Goal: Task Accomplishment & Management: Manage account settings

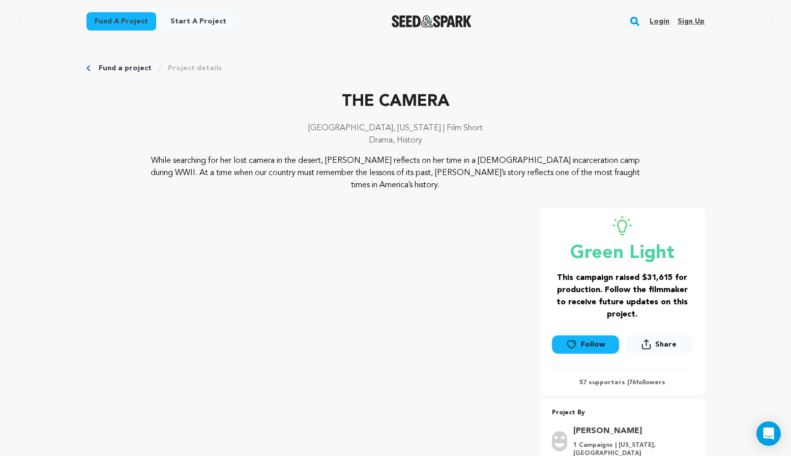
click at [655, 20] on link "Login" at bounding box center [660, 21] width 20 height 16
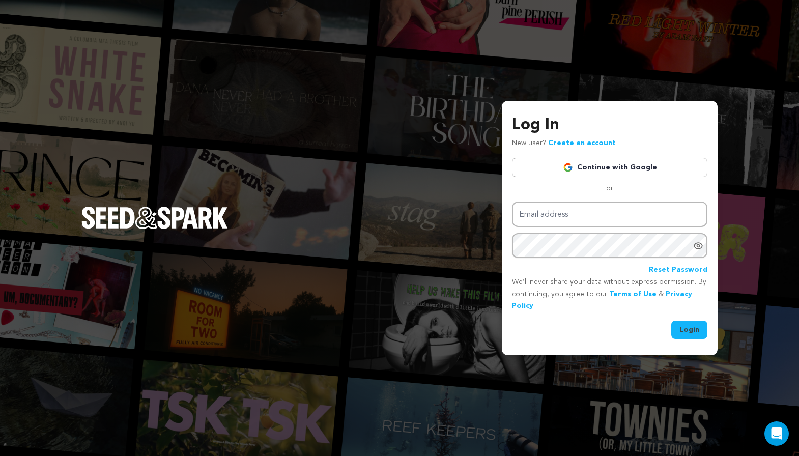
type input "sasak5@msn.com"
click at [687, 328] on button "Login" at bounding box center [689, 330] width 36 height 18
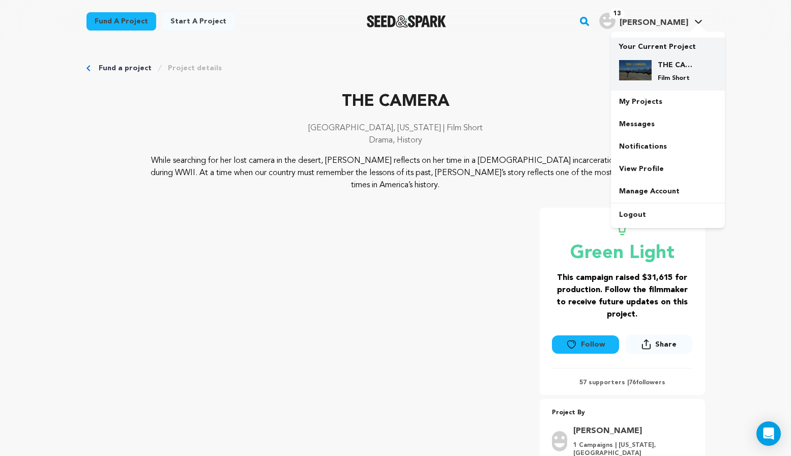
click at [659, 75] on p "Film Short" at bounding box center [676, 78] width 37 height 8
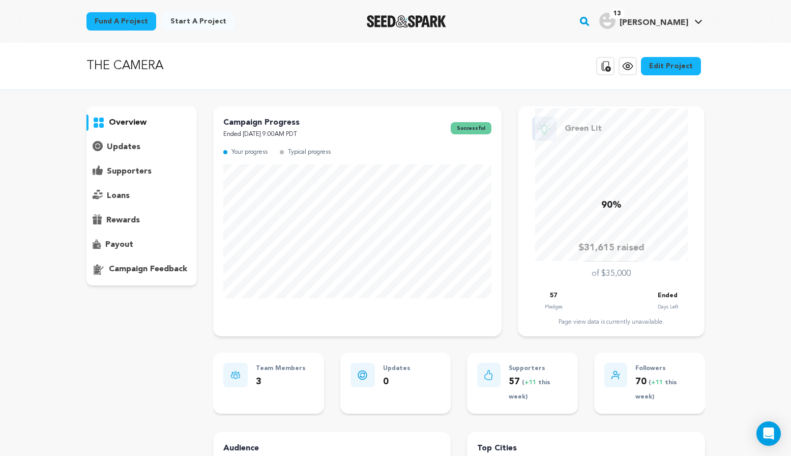
click at [129, 173] on p "supporters" at bounding box center [129, 171] width 45 height 12
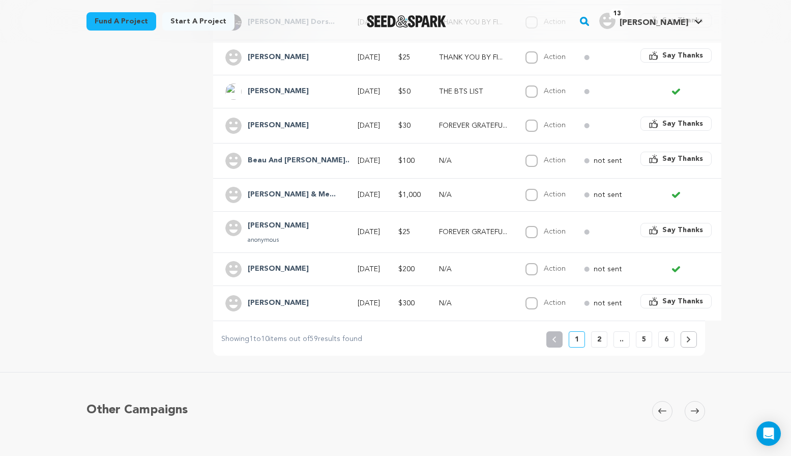
scroll to position [305, 0]
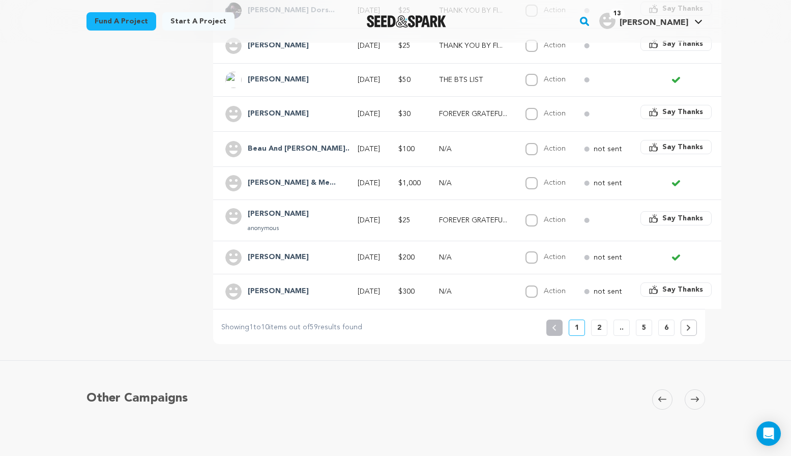
click at [593, 336] on button "2" at bounding box center [599, 328] width 16 height 16
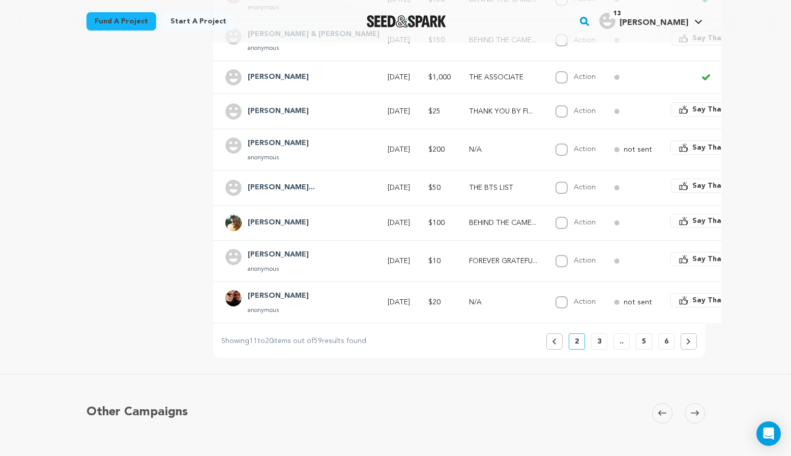
scroll to position [356, 0]
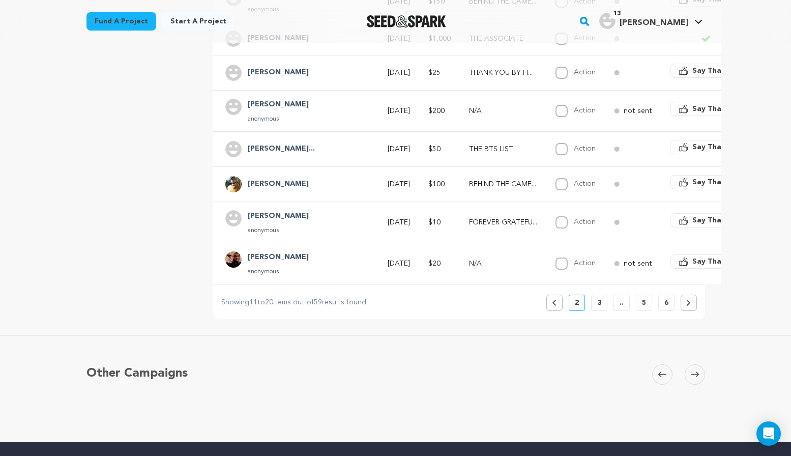
click at [595, 304] on button "3" at bounding box center [599, 303] width 16 height 16
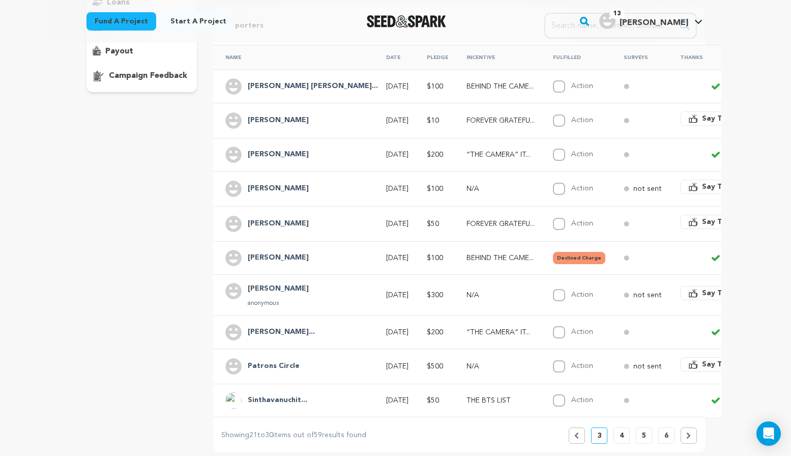
scroll to position [204, 0]
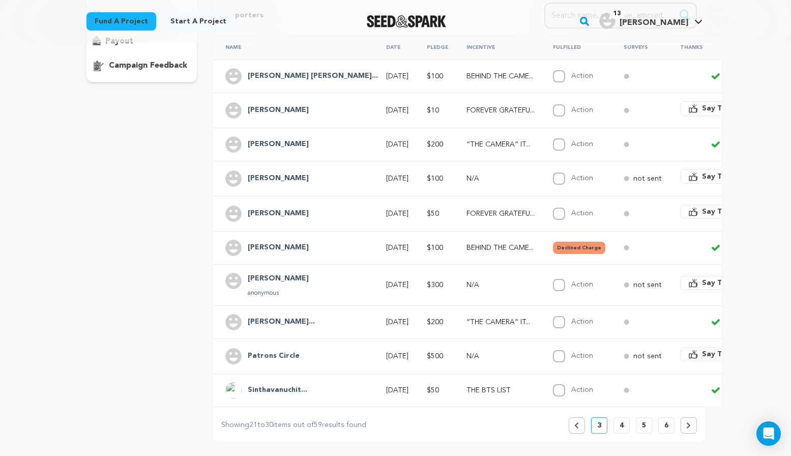
click at [622, 431] on p "4" at bounding box center [622, 425] width 4 height 10
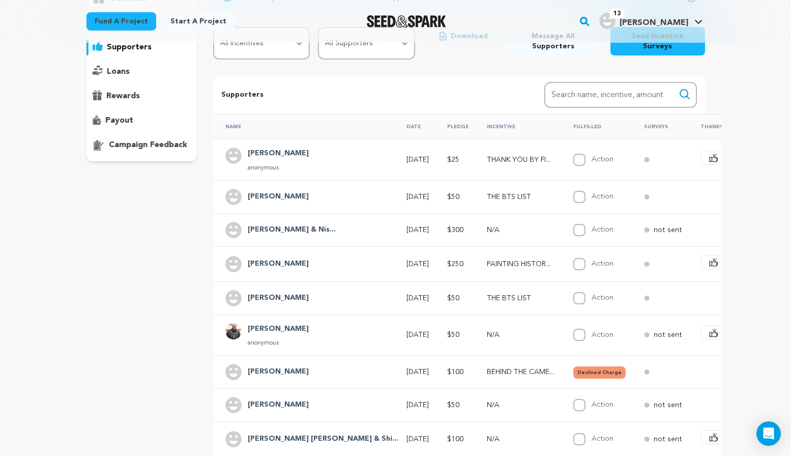
scroll to position [153, 0]
